Goal: Transaction & Acquisition: Download file/media

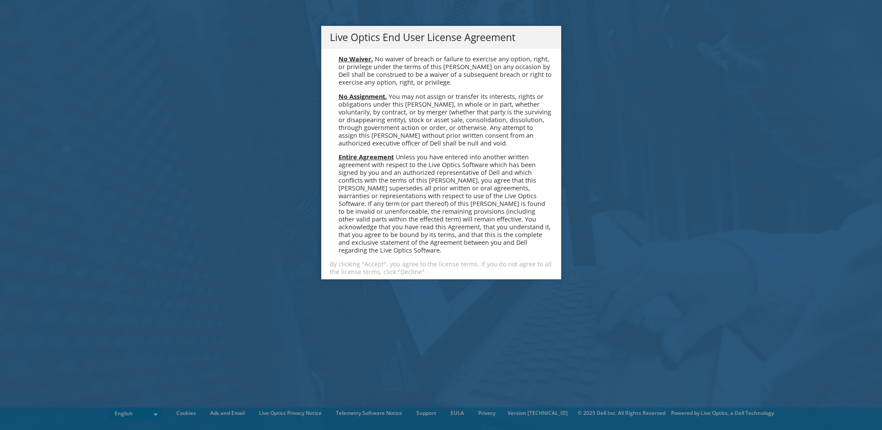
scroll to position [3268, 0]
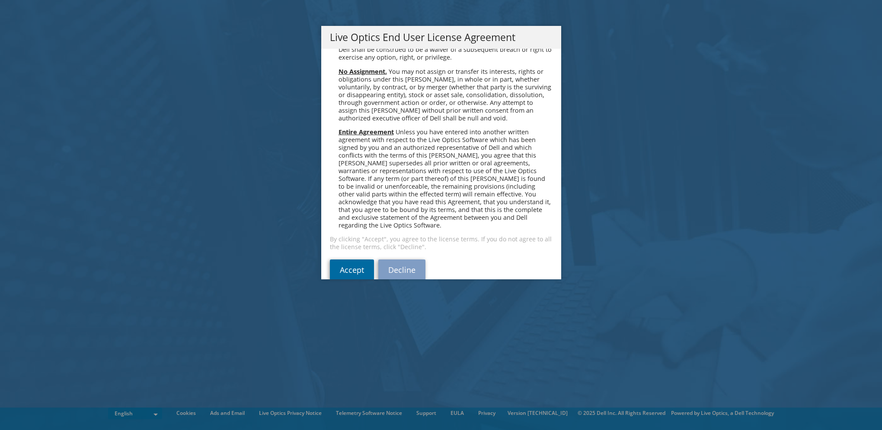
click at [340, 260] on link "Accept" at bounding box center [352, 270] width 44 height 21
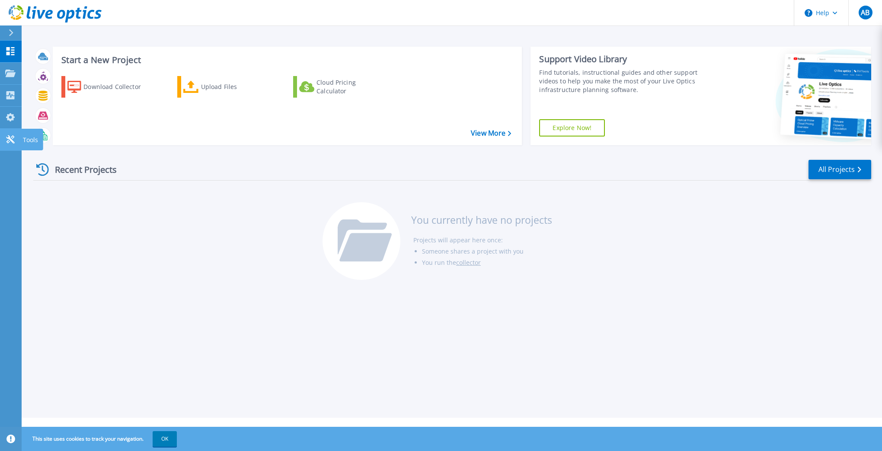
click at [9, 137] on icon at bounding box center [10, 139] width 8 height 8
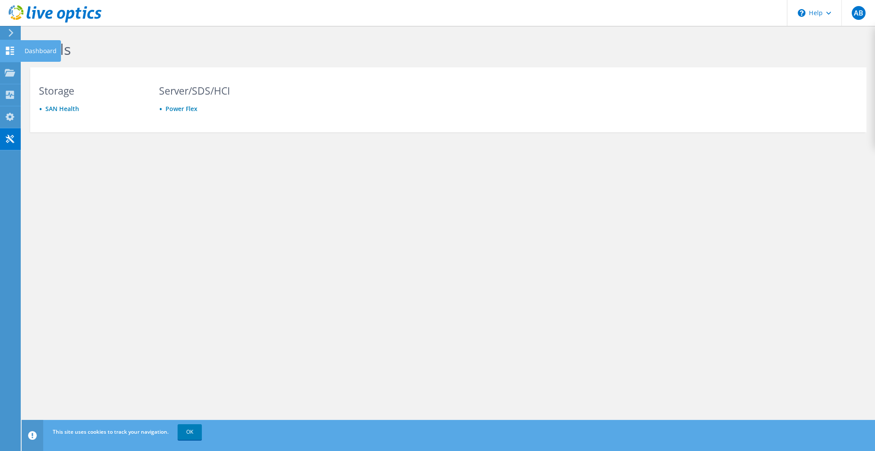
click at [7, 48] on use at bounding box center [10, 51] width 8 height 8
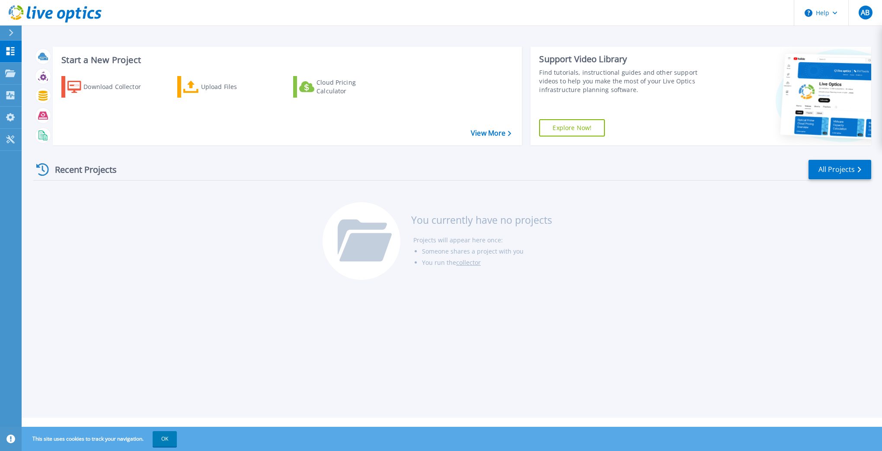
click at [8, 28] on div at bounding box center [15, 32] width 14 height 15
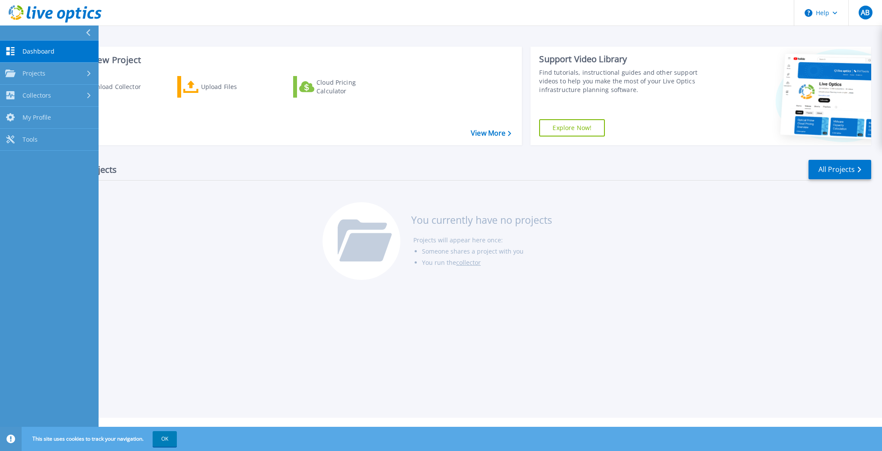
click at [233, 169] on div "Recent Projects All Projects" at bounding box center [451, 170] width 837 height 22
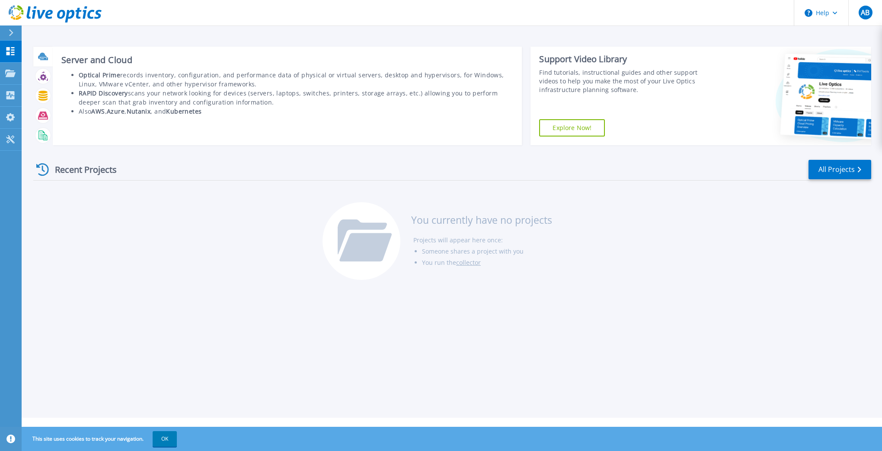
click at [41, 55] on icon at bounding box center [42, 56] width 9 height 6
click at [41, 57] on icon at bounding box center [43, 56] width 10 height 10
click at [156, 89] on li "RAPID Discovery scans your network looking for devices (servers, laptops, switc…" at bounding box center [296, 98] width 435 height 18
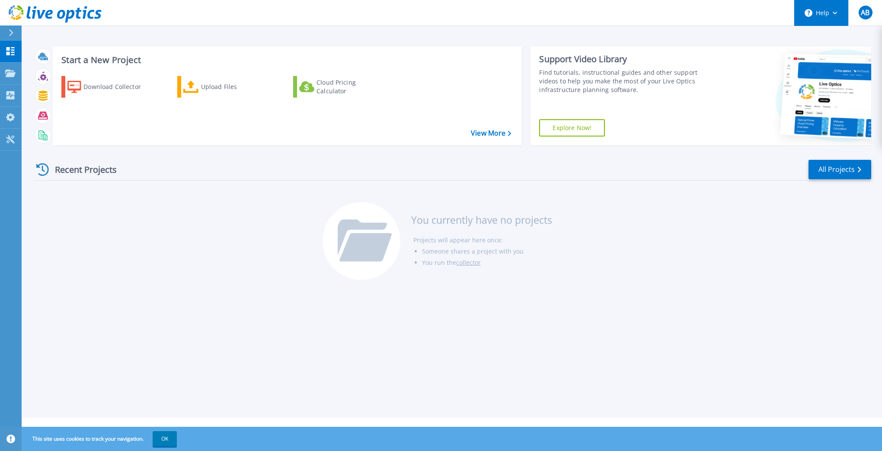
click at [832, 10] on button "Help" at bounding box center [821, 13] width 54 height 26
click at [867, 13] on span "AB" at bounding box center [864, 12] width 9 height 7
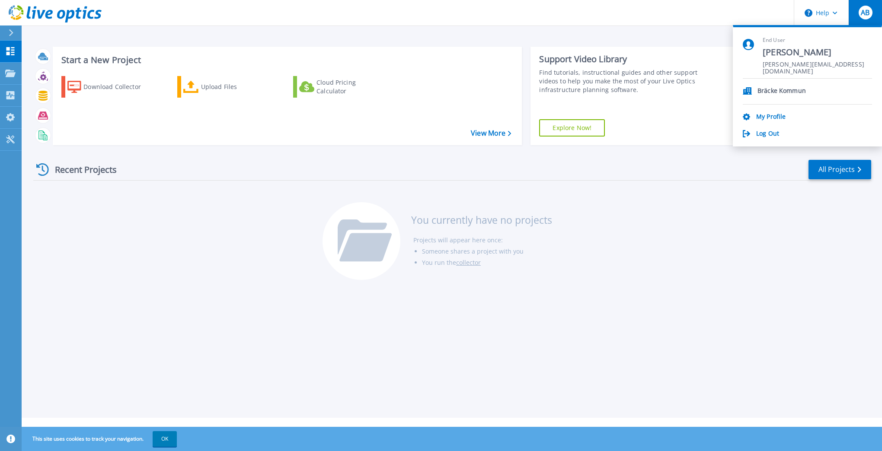
click at [866, 13] on span "AB" at bounding box center [864, 12] width 9 height 7
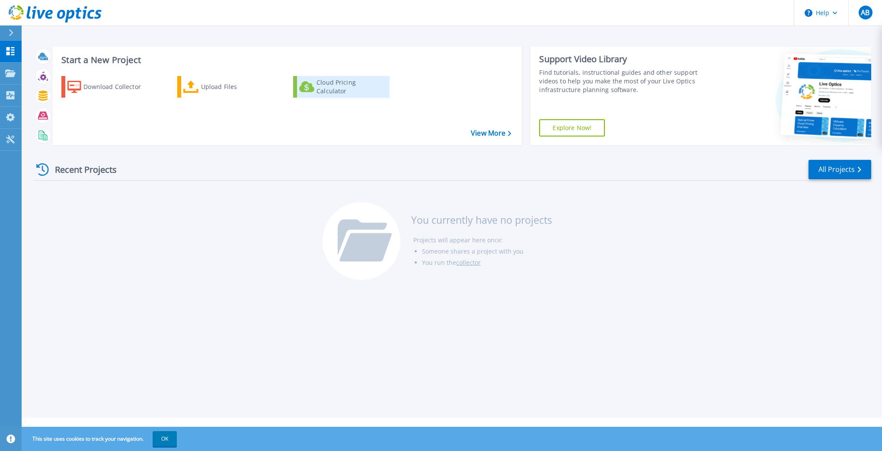
click at [335, 88] on div "Cloud Pricing Calculator" at bounding box center [350, 86] width 69 height 17
click at [167, 440] on button "OK" at bounding box center [165, 439] width 24 height 16
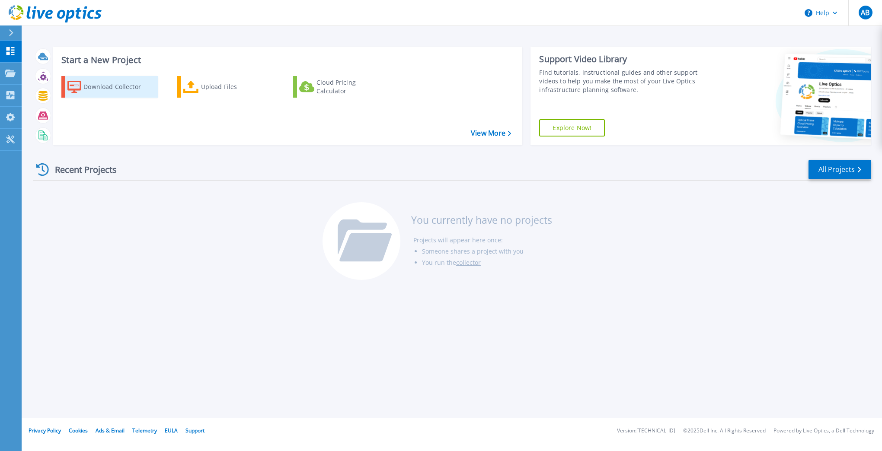
click at [130, 89] on div "Download Collector" at bounding box center [117, 86] width 69 height 17
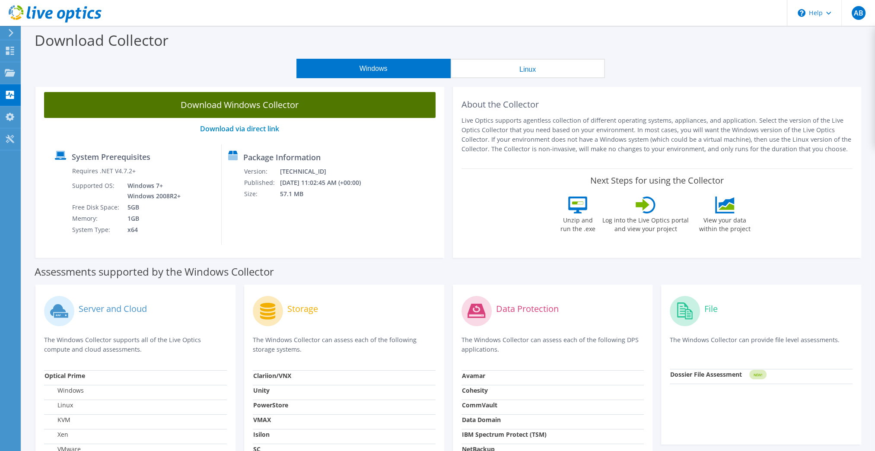
click at [277, 104] on link "Download Windows Collector" at bounding box center [240, 105] width 392 height 26
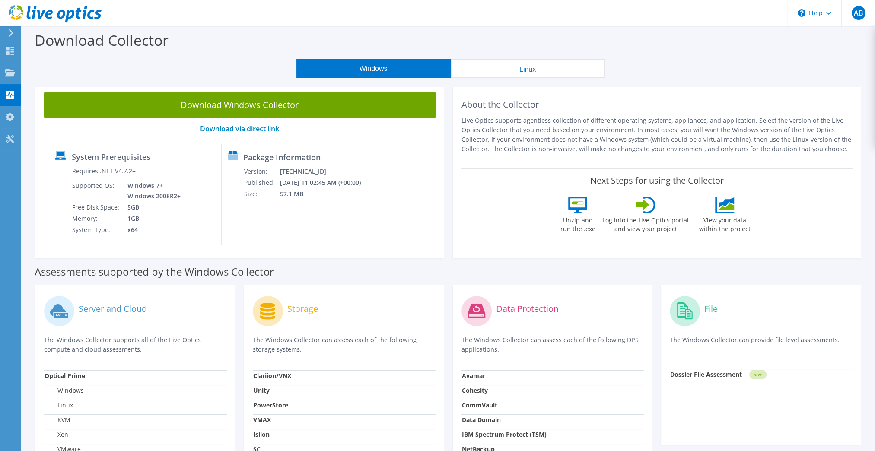
click at [452, 268] on div "Assessments supported by the Windows Collector" at bounding box center [449, 270] width 828 height 22
